Goal: Information Seeking & Learning: Learn about a topic

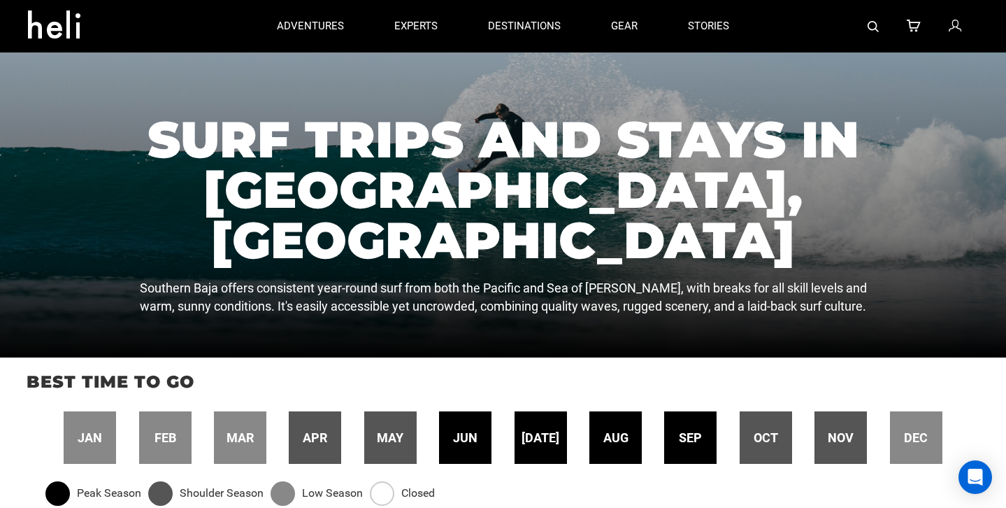
scroll to position [122, 0]
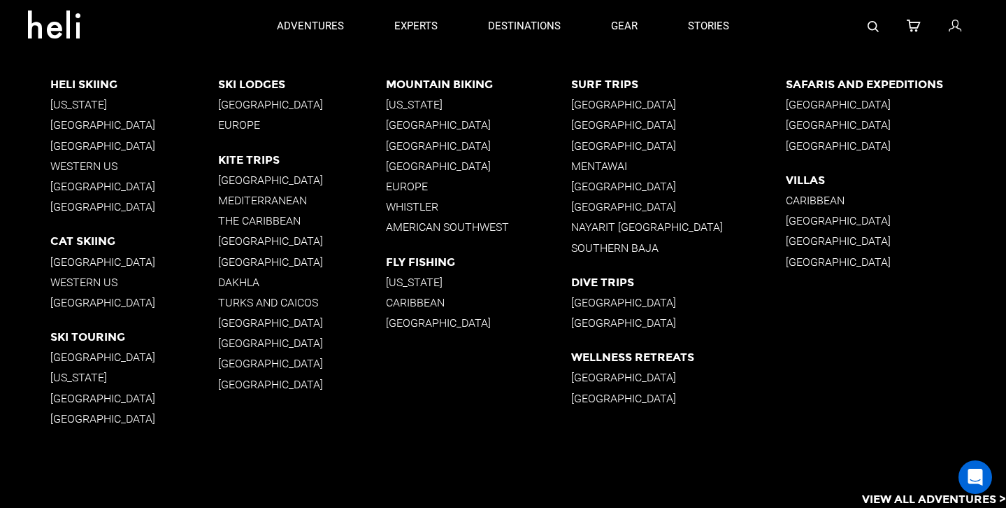
click at [612, 85] on p "Surf Trips" at bounding box center [678, 84] width 215 height 13
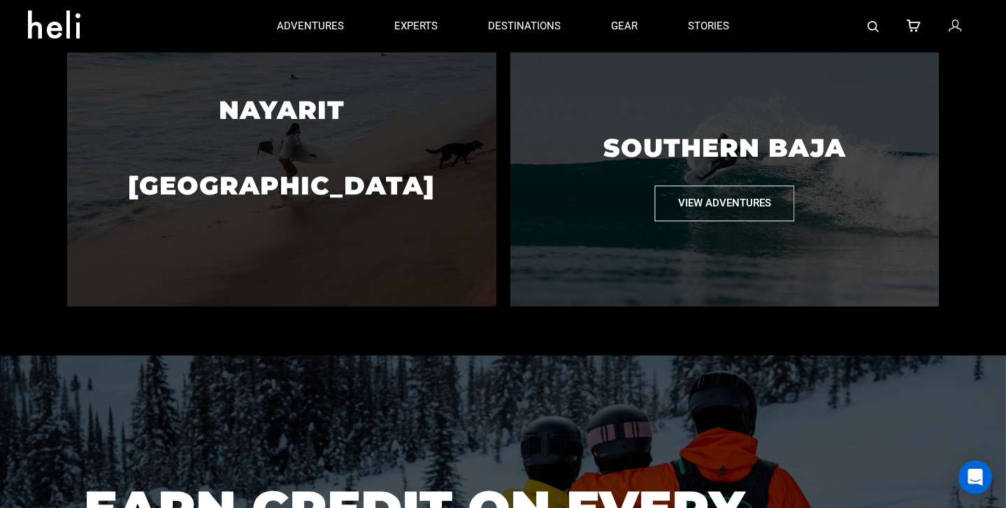
scroll to position [1352, 0]
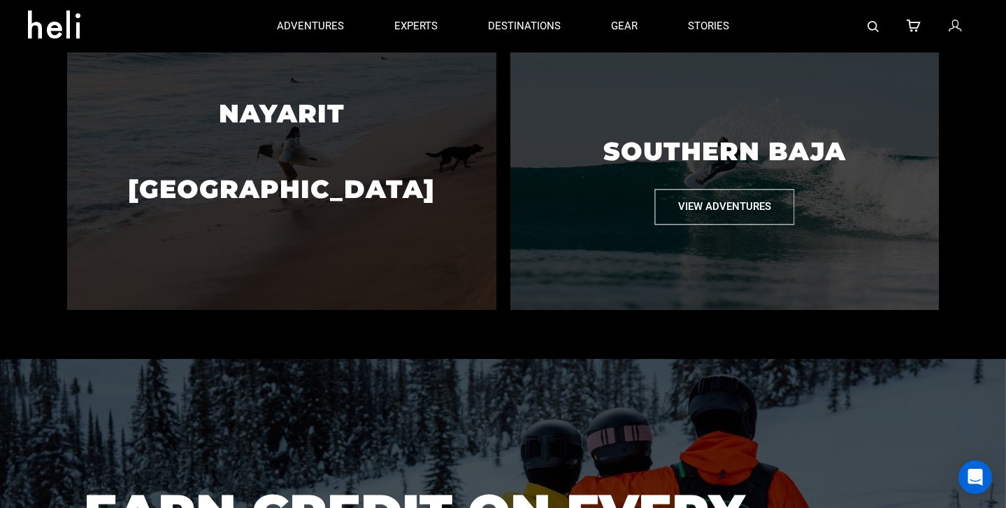
click at [695, 206] on button "View Adventures" at bounding box center [724, 207] width 140 height 36
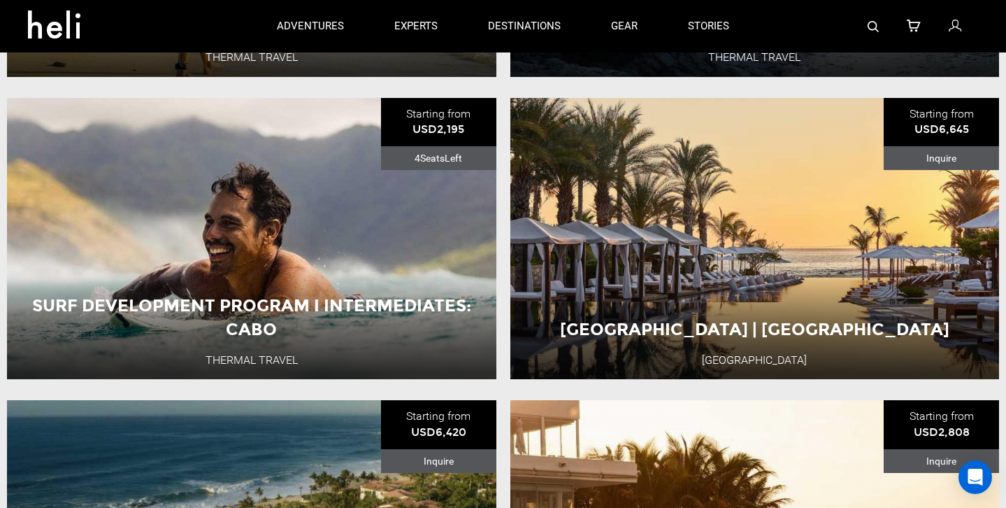
scroll to position [445, 0]
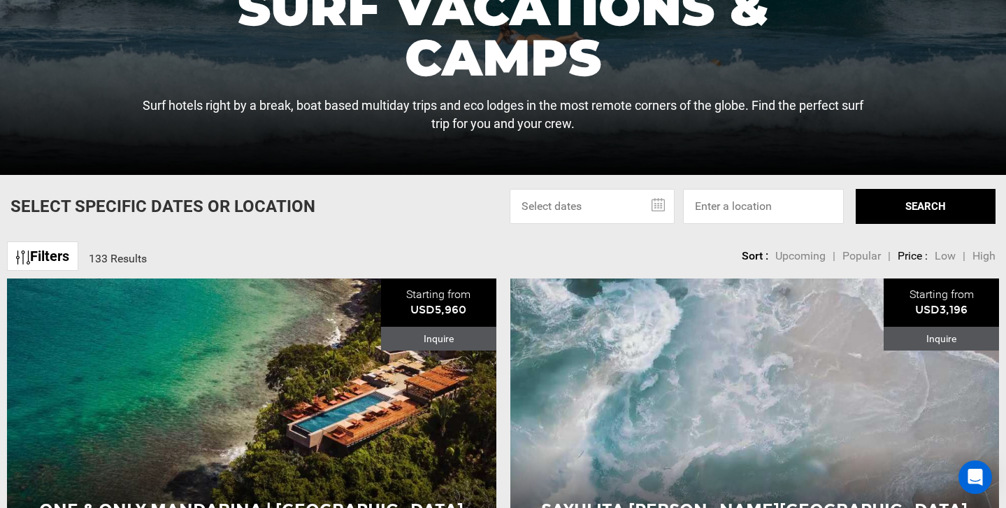
scroll to position [469, 0]
